Goal: Task Accomplishment & Management: Manage account settings

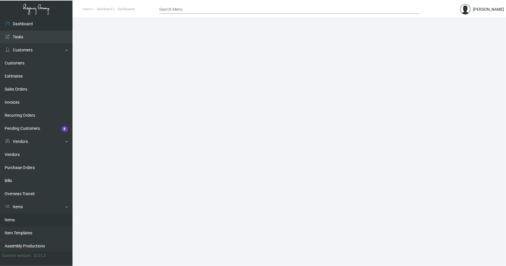
click at [12, 220] on link "Items" at bounding box center [36, 219] width 73 height 13
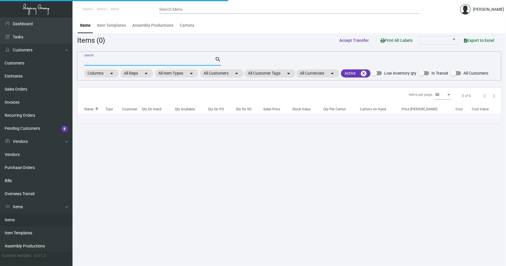
click at [127, 61] on input "Search" at bounding box center [149, 61] width 131 height 5
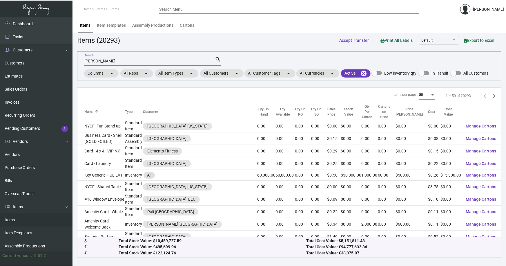
type input "[PERSON_NAME]"
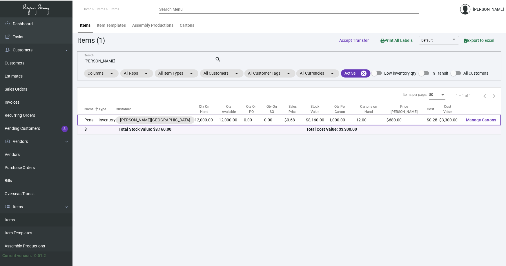
click at [93, 118] on td "Pens" at bounding box center [87, 120] width 21 height 11
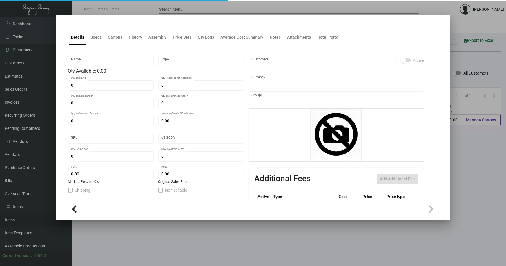
type input "Pens"
type input "Inventory"
type input "12,000"
type input "$ 0.28"
type input "LOWH-PEN"
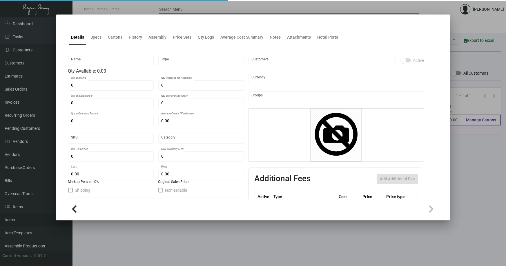
type input "Overseas"
type input "1,000"
type input "$ 0.275"
type input "$ 0.68"
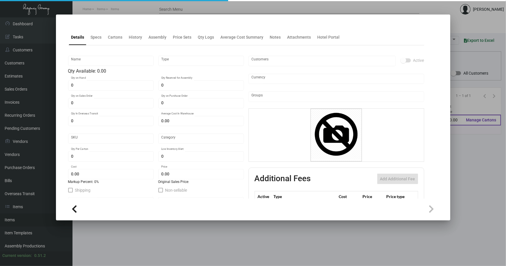
checkbox input "true"
type input "United States Dollar $"
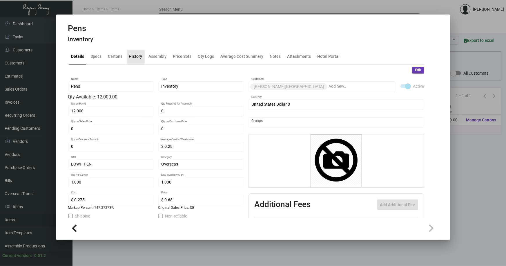
click at [142, 55] on div "History" at bounding box center [136, 57] width 18 height 14
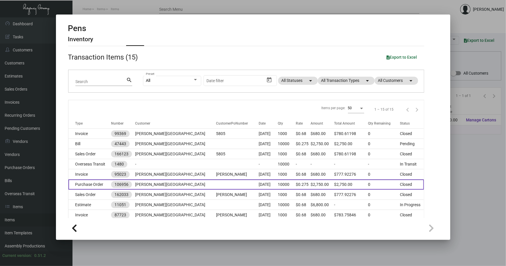
scroll to position [26, 0]
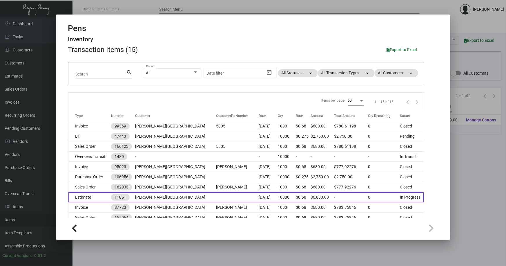
click at [216, 198] on td at bounding box center [237, 197] width 43 height 10
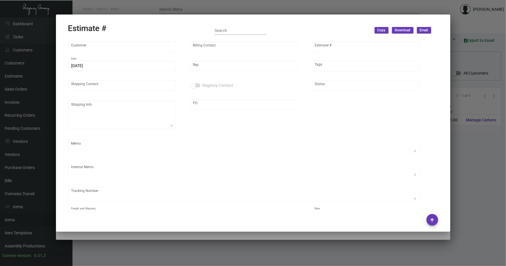
type input "[PERSON_NAME][GEOGRAPHIC_DATA]"
type input "Accounts Payable"
type input "11051"
type input "[DATE]"
type input "[PERSON_NAME]"
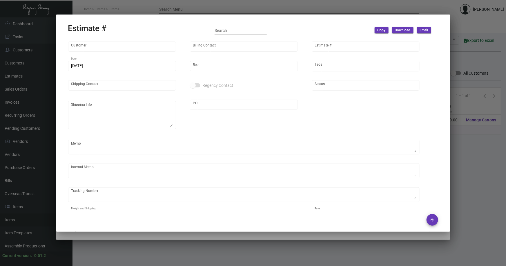
type input "United States Dollar $"
type input "$ 0.00"
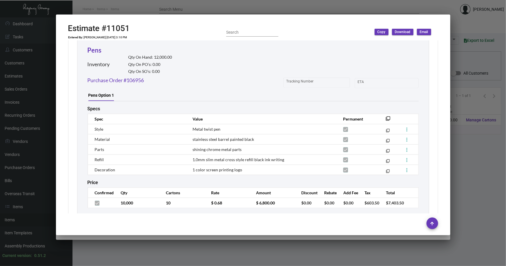
scroll to position [328, 0]
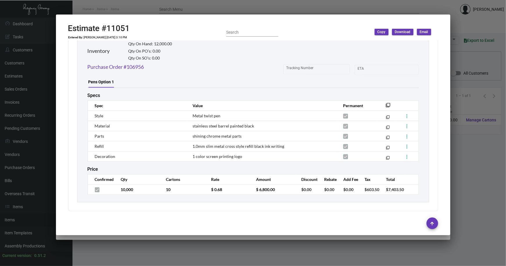
click at [268, 256] on div at bounding box center [253, 133] width 506 height 266
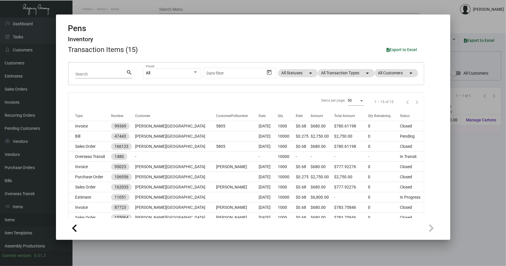
click at [454, 26] on div at bounding box center [253, 133] width 506 height 266
